Goal: Task Accomplishment & Management: Use online tool/utility

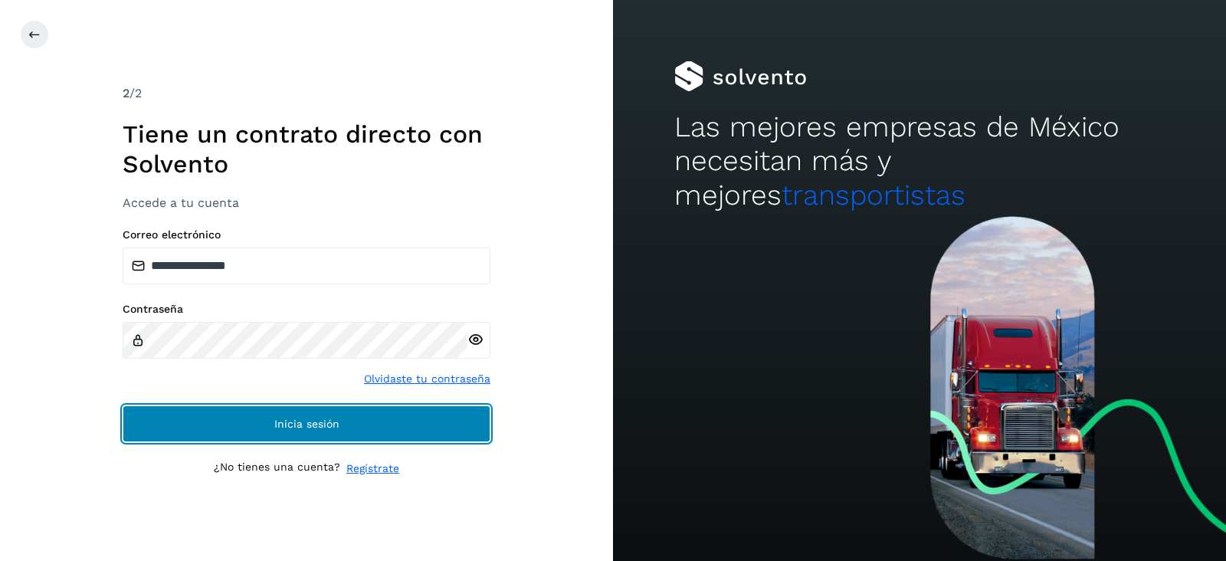
click at [451, 405] on button "Inicia sesión" at bounding box center [307, 423] width 368 height 37
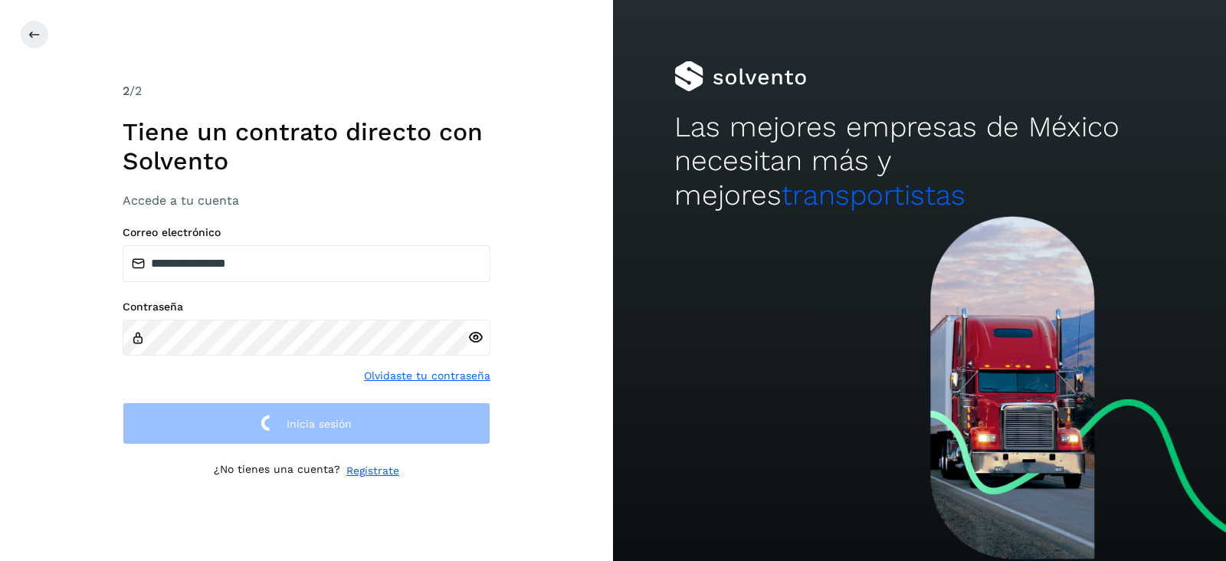
click at [448, 385] on div "**********" at bounding box center [307, 335] width 368 height 218
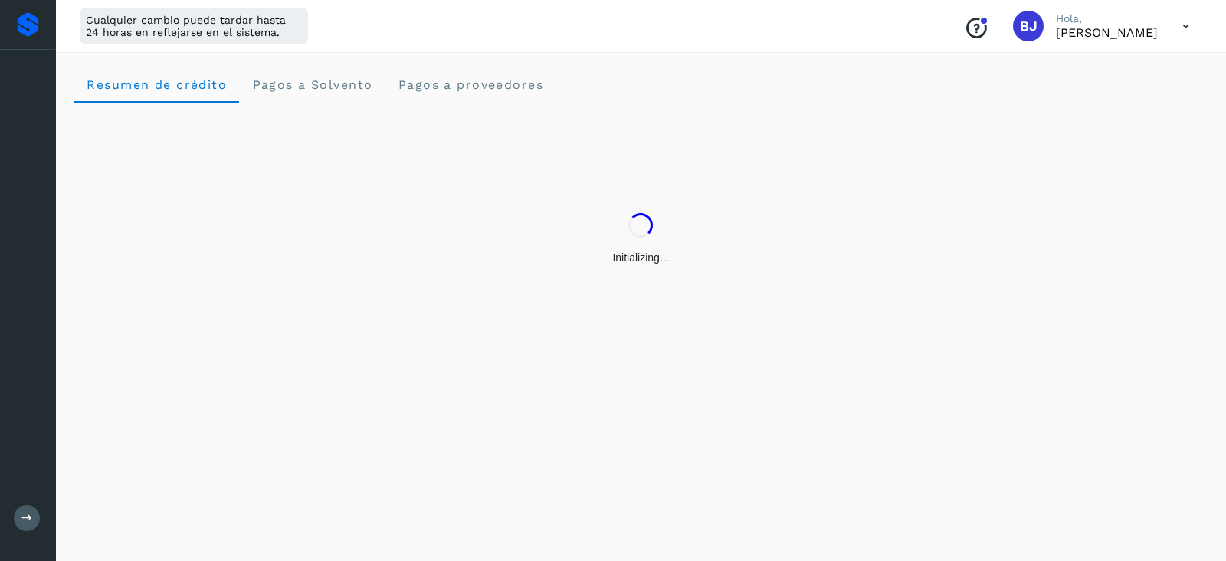
click at [448, 385] on div "Initializing..." at bounding box center [641, 256] width 1134 height 307
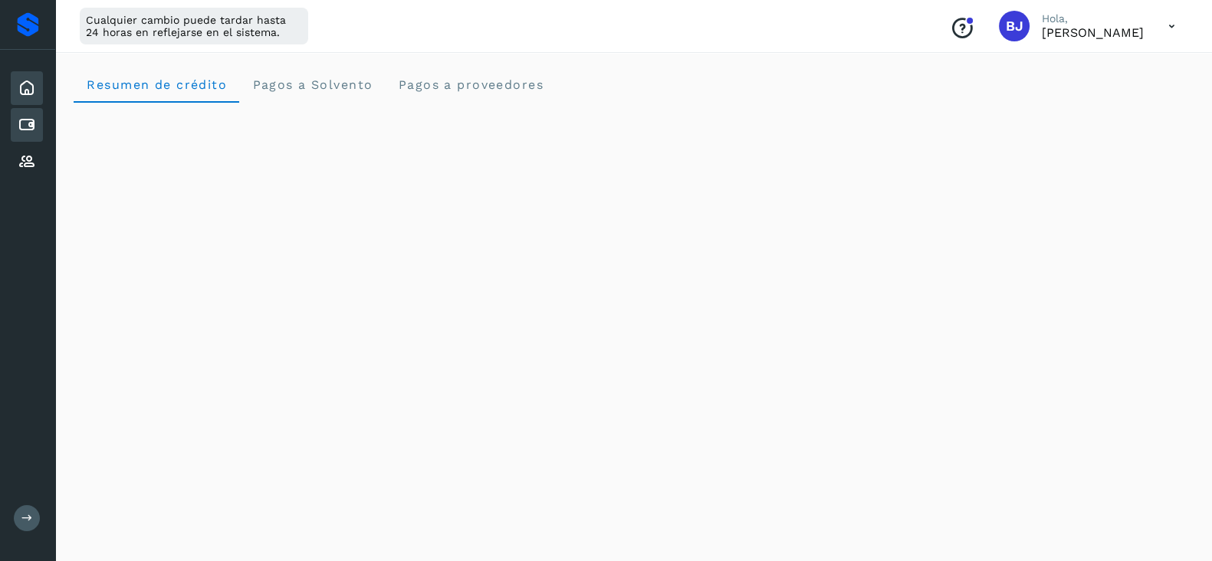
click at [18, 116] on icon at bounding box center [27, 125] width 18 height 18
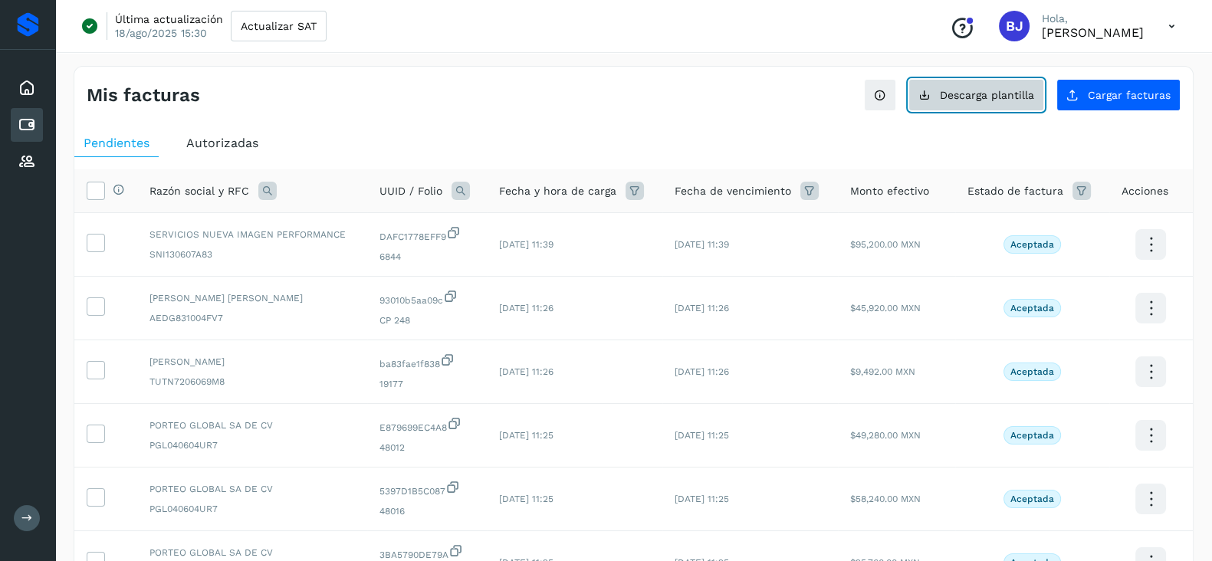
click at [984, 86] on button "Descarga plantilla" at bounding box center [976, 95] width 136 height 32
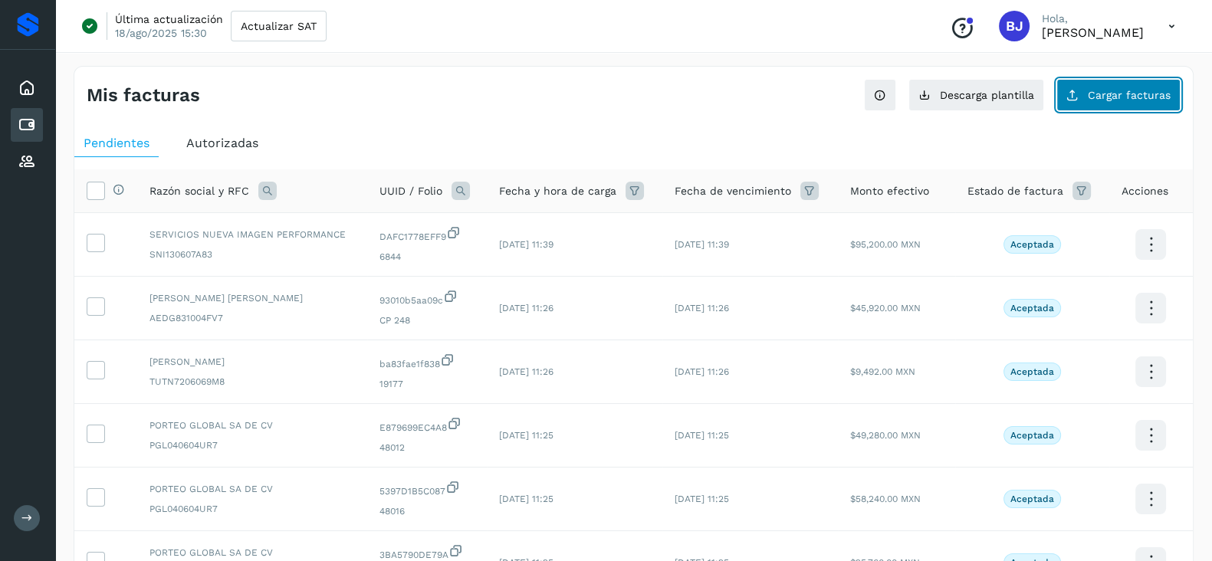
click at [1100, 94] on span "Cargar facturas" at bounding box center [1128, 95] width 83 height 11
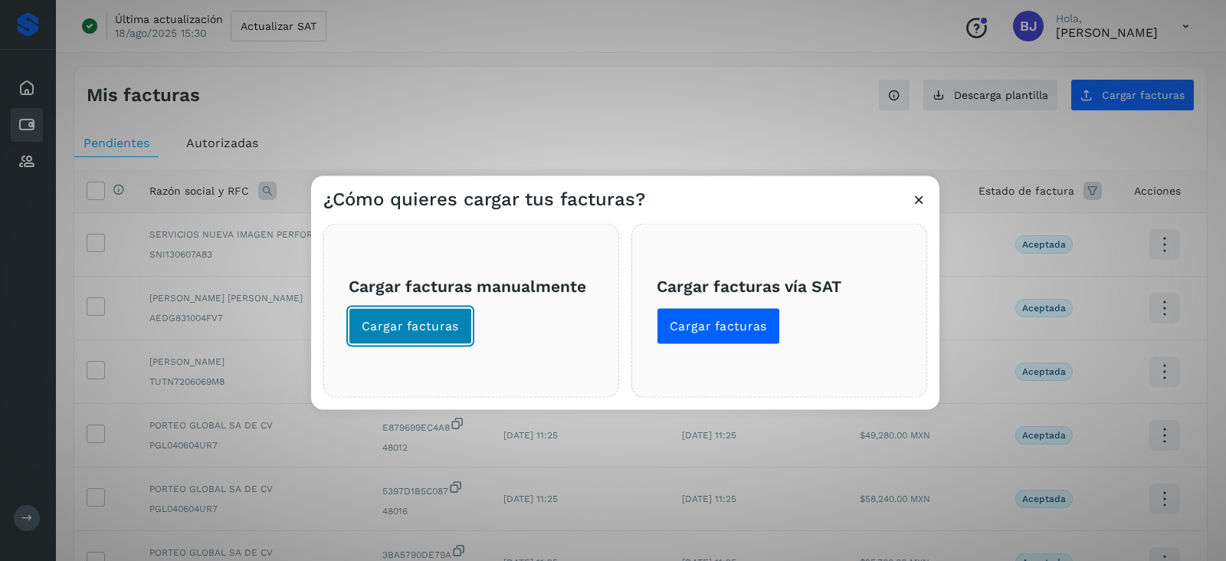
click at [407, 343] on button "Cargar facturas" at bounding box center [410, 326] width 123 height 37
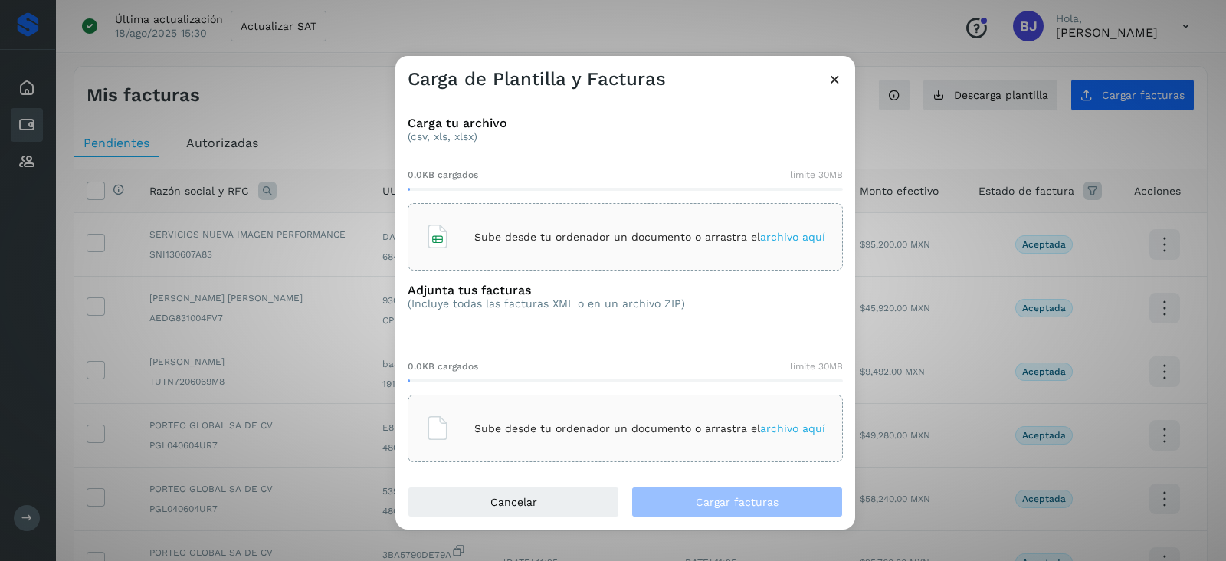
click at [543, 247] on div "Sube desde tu ordenador un documento o arrastra el archivo aquí" at bounding box center [625, 236] width 400 height 41
click at [523, 226] on div "Sube desde tu ordenador un documento o arrastra el archivo aquí" at bounding box center [625, 236] width 400 height 41
click at [445, 425] on icon at bounding box center [437, 428] width 25 height 25
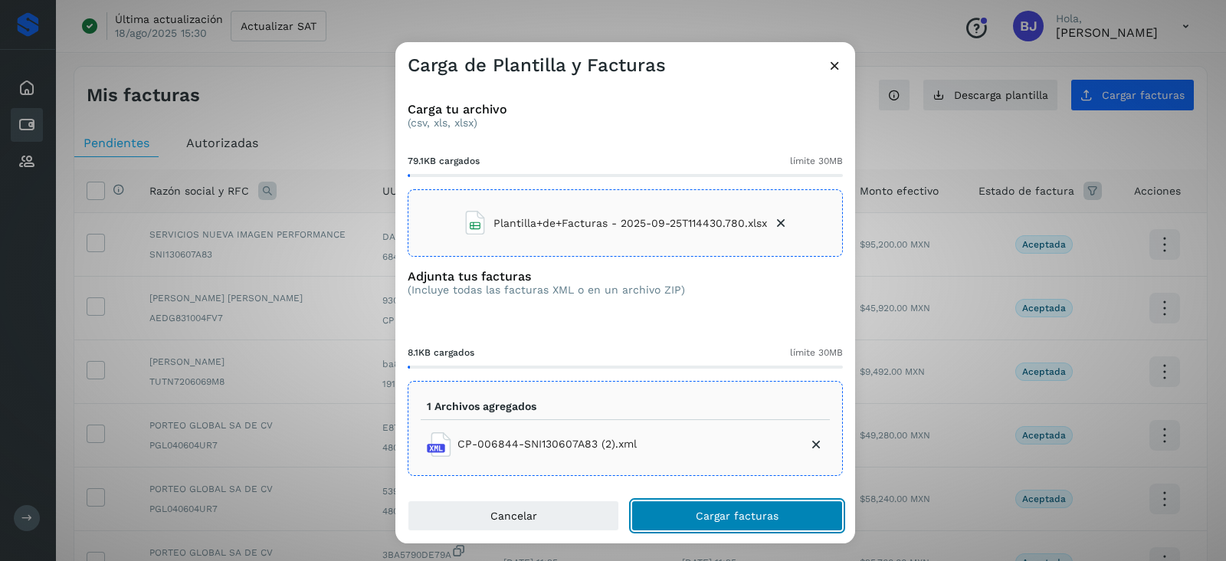
click at [808, 503] on button "Cargar facturas" at bounding box center [736, 515] width 211 height 31
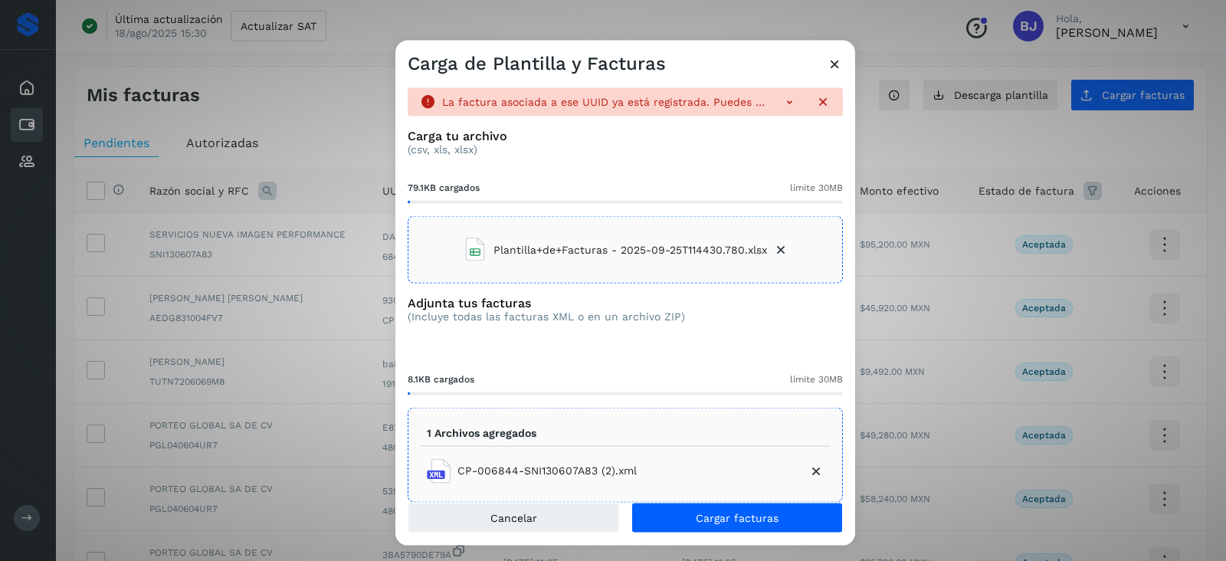
click at [838, 60] on icon at bounding box center [835, 64] width 16 height 16
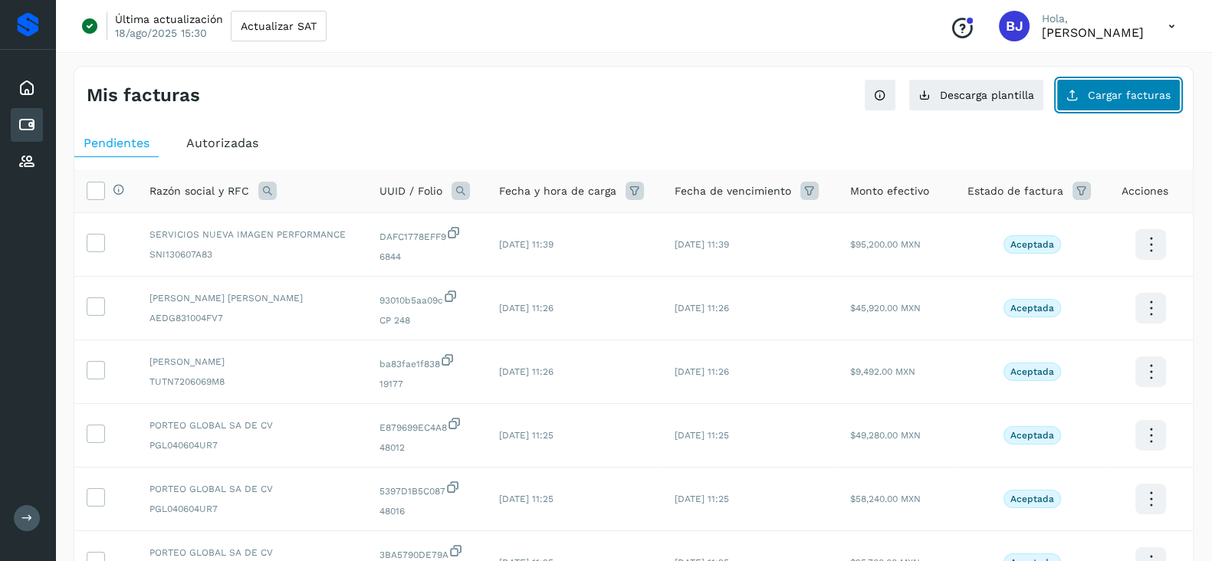
click at [1113, 90] on span "Cargar facturas" at bounding box center [1128, 95] width 83 height 11
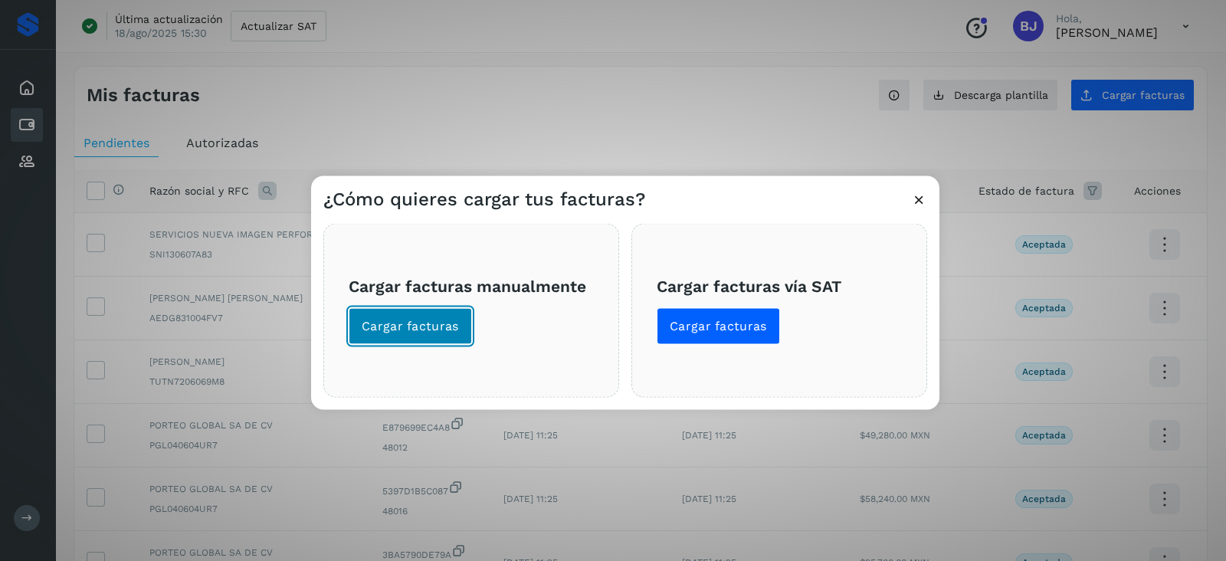
click at [439, 310] on button "Cargar facturas" at bounding box center [410, 326] width 123 height 37
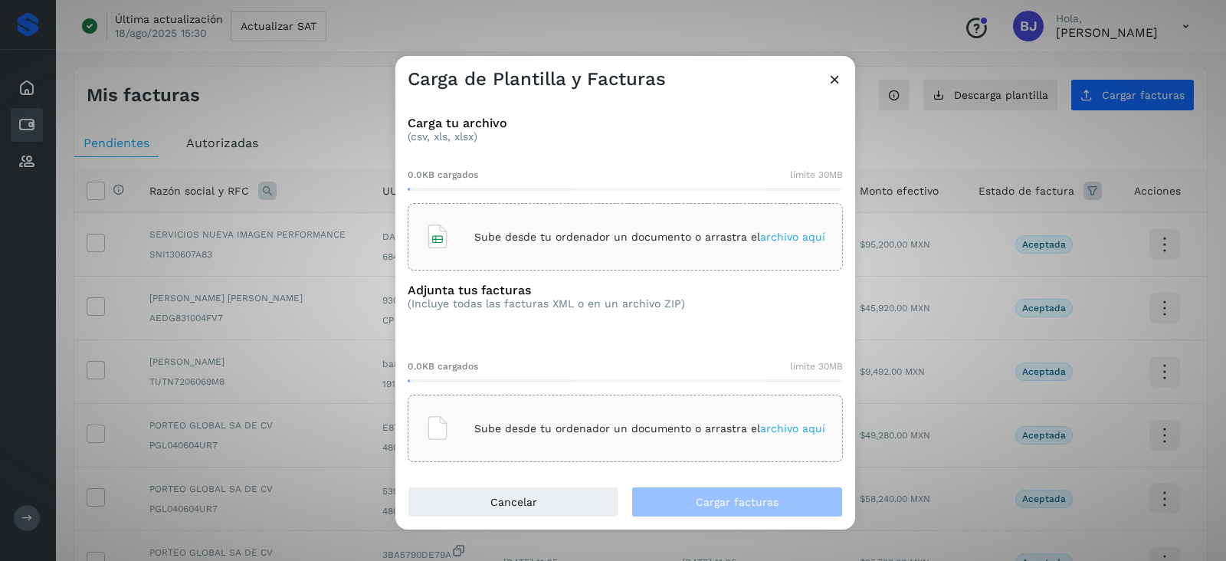
click at [549, 251] on div "Sube desde tu ordenador un documento o arrastra el archivo aquí" at bounding box center [625, 236] width 400 height 41
click at [831, 84] on icon at bounding box center [835, 79] width 16 height 16
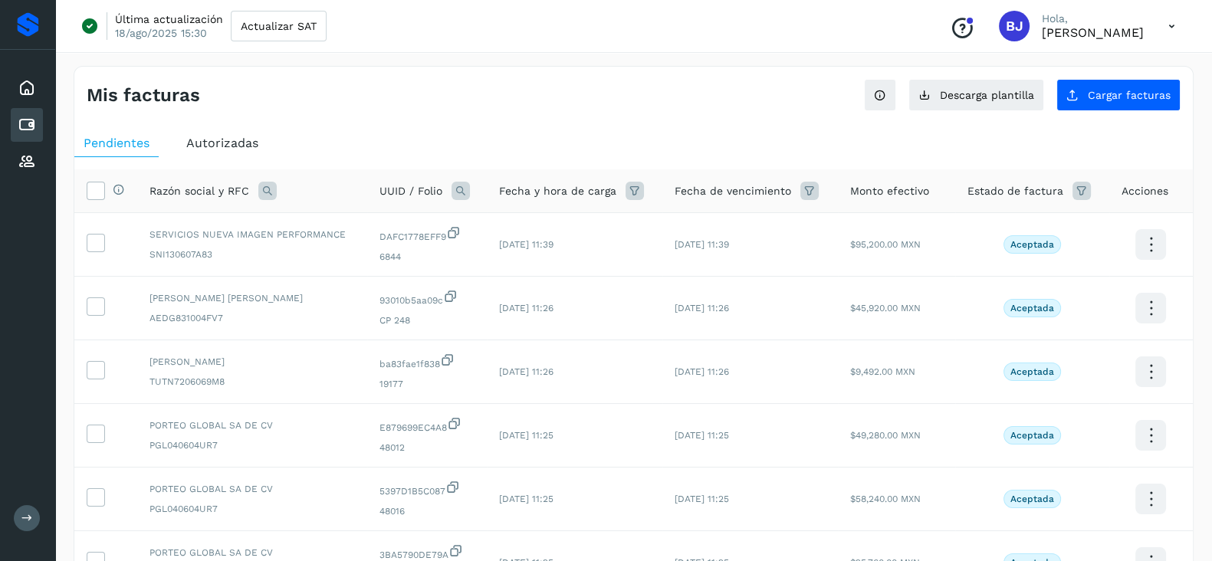
click at [462, 201] on th "UUID / Folio" at bounding box center [427, 191] width 120 height 44
click at [456, 197] on icon at bounding box center [460, 191] width 18 height 18
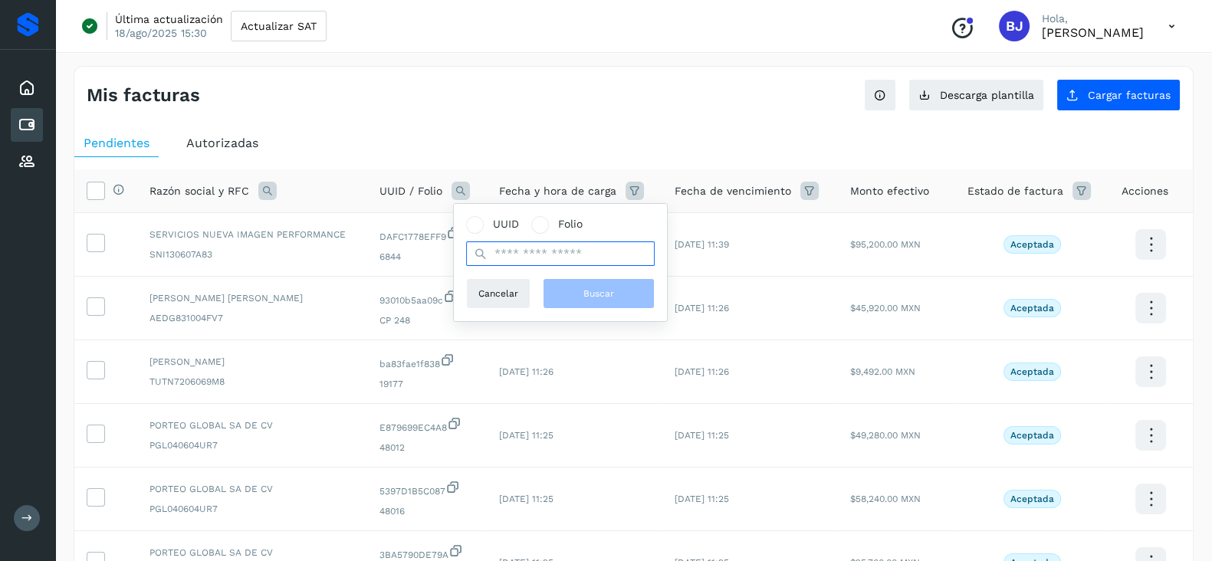
click at [521, 260] on input "text" at bounding box center [560, 253] width 189 height 25
click at [575, 265] on input "text" at bounding box center [560, 253] width 189 height 25
paste input "**********"
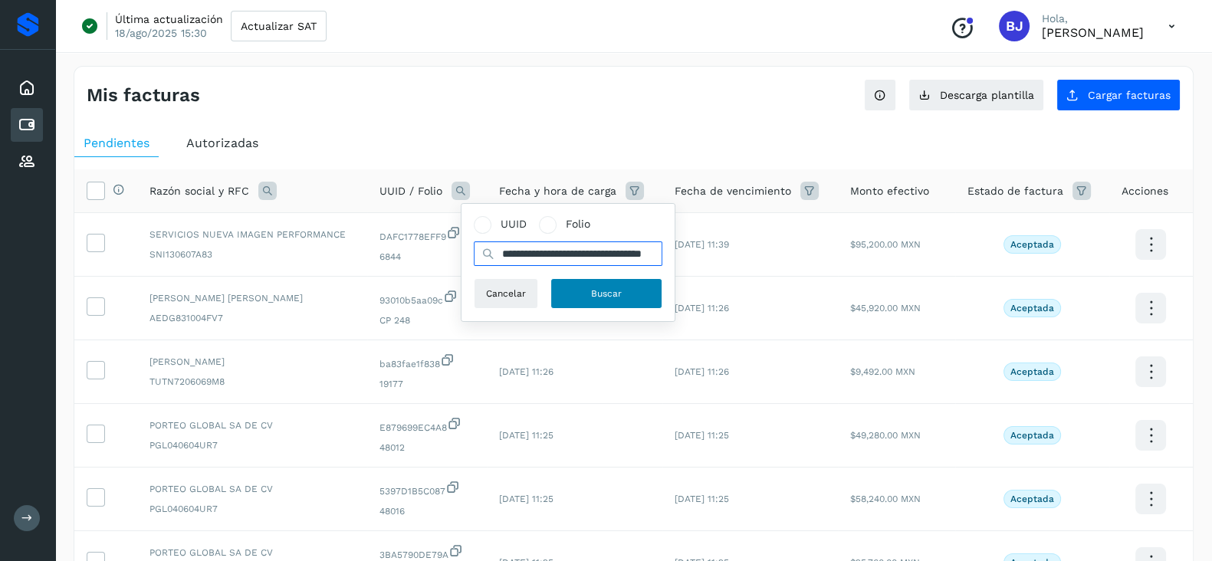
type input "**********"
click at [620, 284] on button "Buscar" at bounding box center [606, 293] width 112 height 31
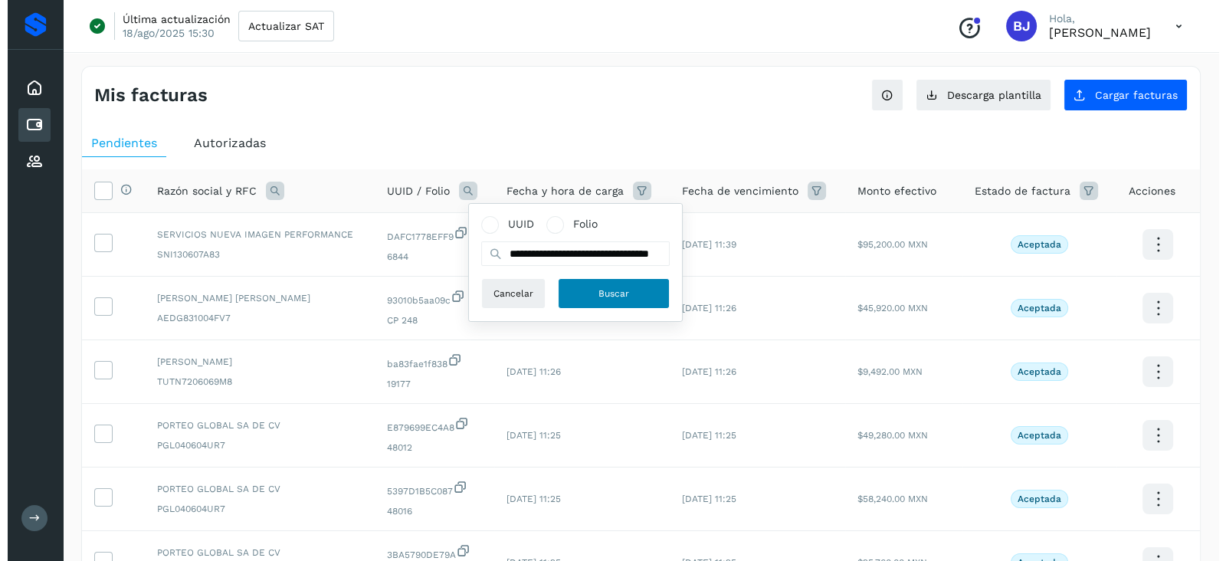
scroll to position [0, 0]
